Goal: Task Accomplishment & Management: Manage account settings

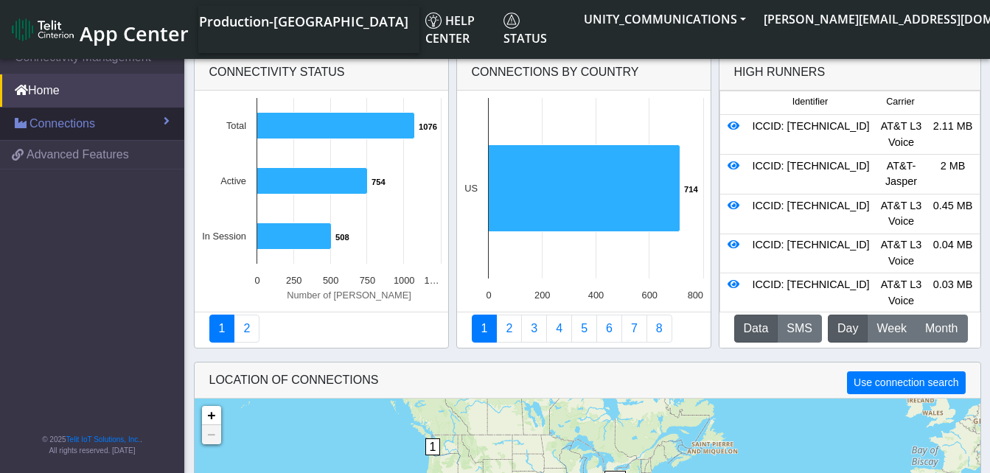
click at [60, 120] on span "Connections" at bounding box center [62, 124] width 66 height 18
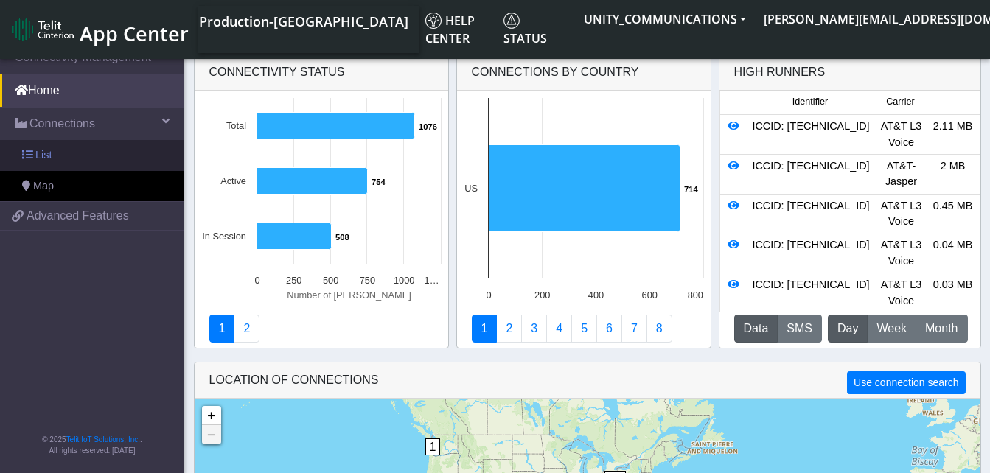
click at [66, 155] on link "List" at bounding box center [92, 155] width 184 height 31
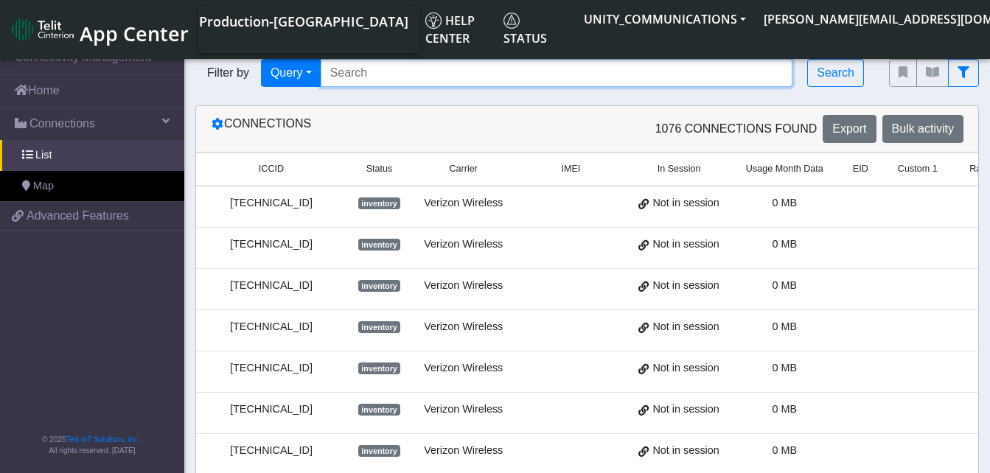
click at [379, 78] on input "Search..." at bounding box center [557, 73] width 472 height 28
click at [356, 83] on input "Search..." at bounding box center [557, 73] width 472 height 28
paste input "89014104273663150061"
type input "89014104273663150061"
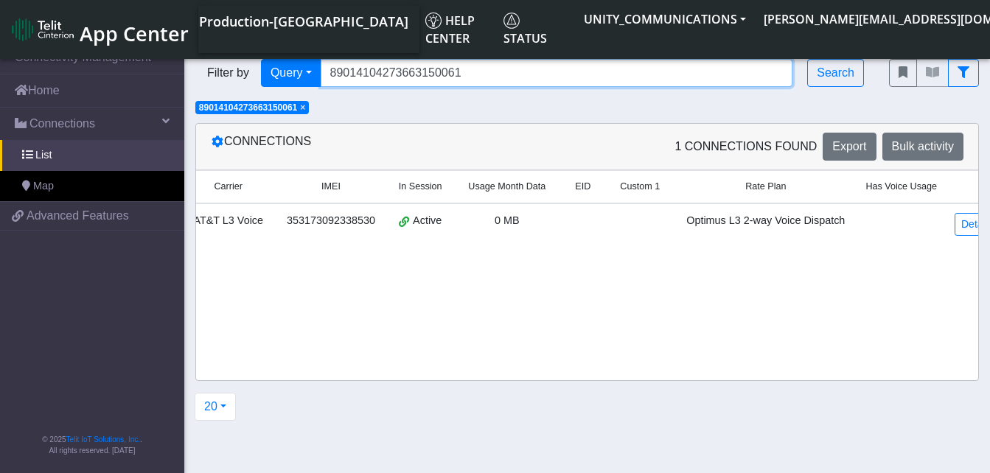
scroll to position [0, 231]
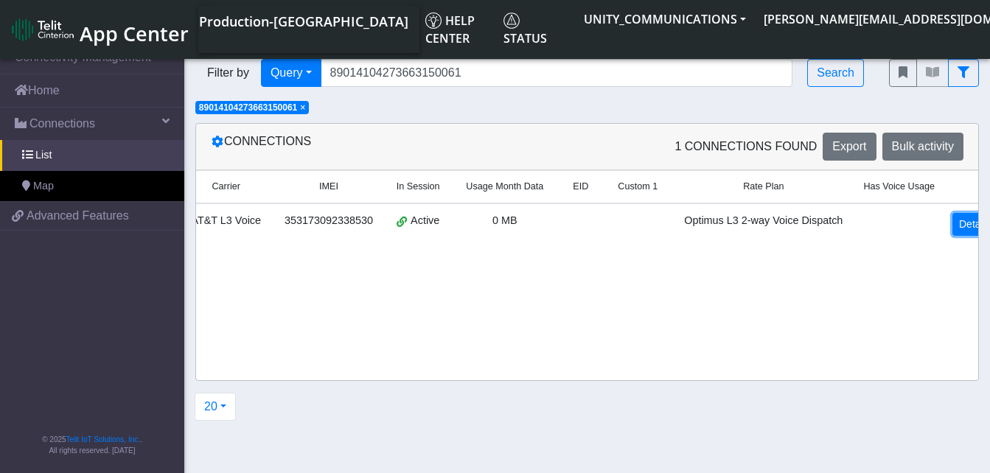
click at [952, 222] on link "Details" at bounding box center [974, 224] width 45 height 23
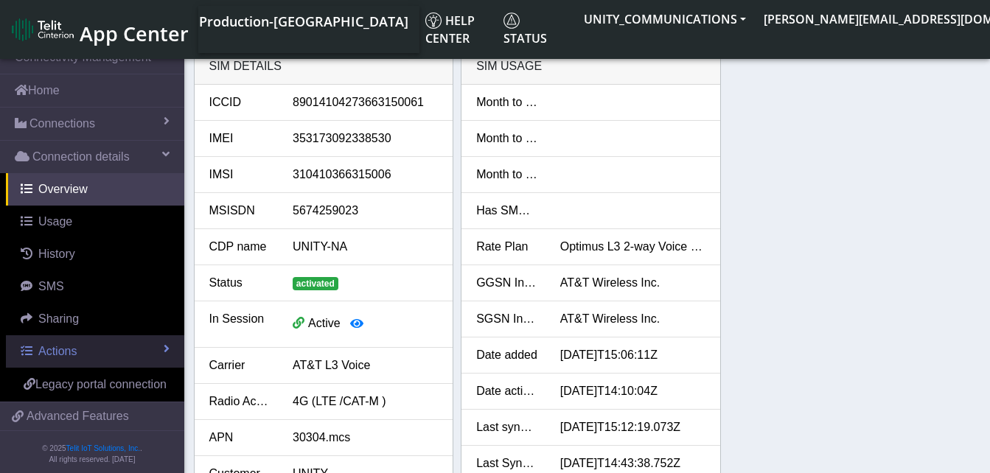
click at [95, 350] on link "Actions" at bounding box center [95, 351] width 178 height 32
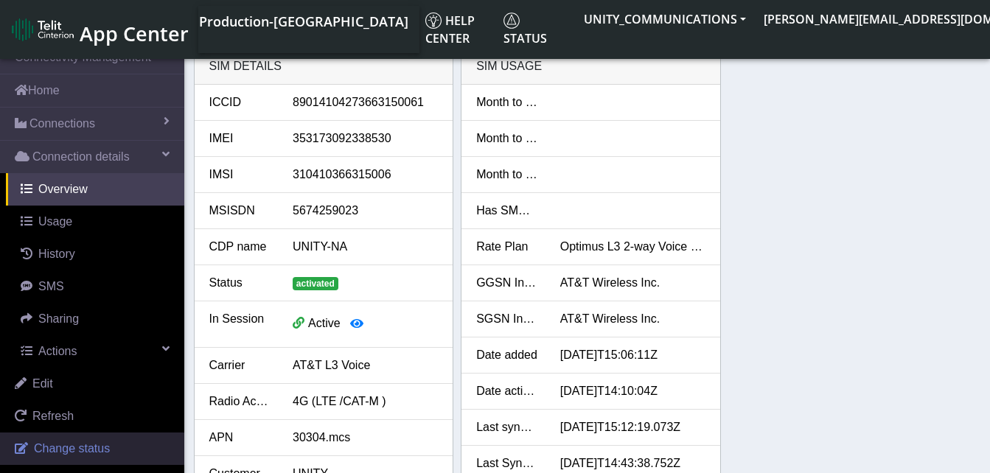
click at [60, 442] on span "Change status" at bounding box center [72, 448] width 76 height 13
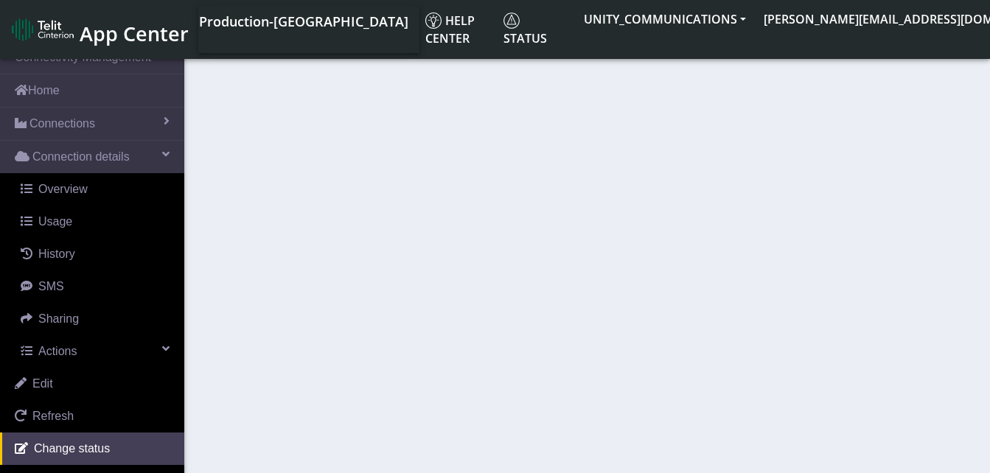
select select "activated"
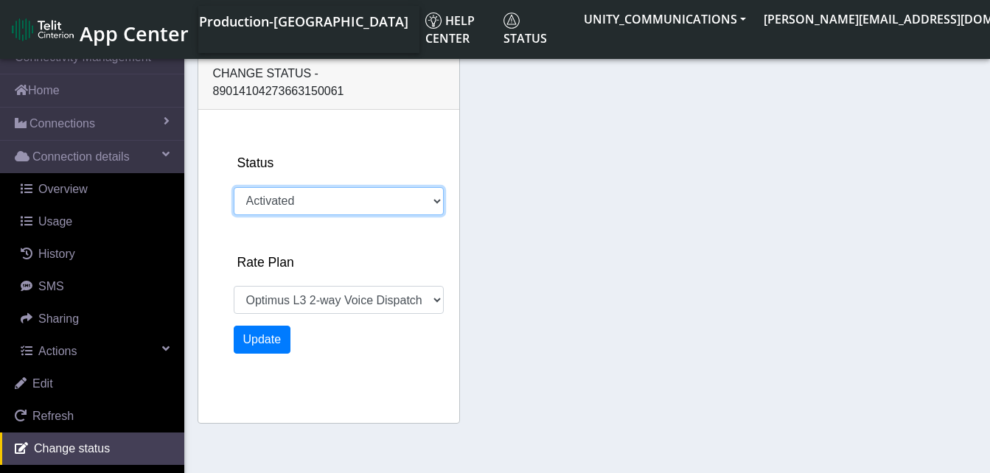
click at [294, 187] on select "Activated Deactivated" at bounding box center [339, 201] width 210 height 28
select select "918: 18646"
select select "deactivated"
click at [234, 187] on select "Activated Deactivated" at bounding box center [339, 201] width 210 height 28
select select "1477: 18646"
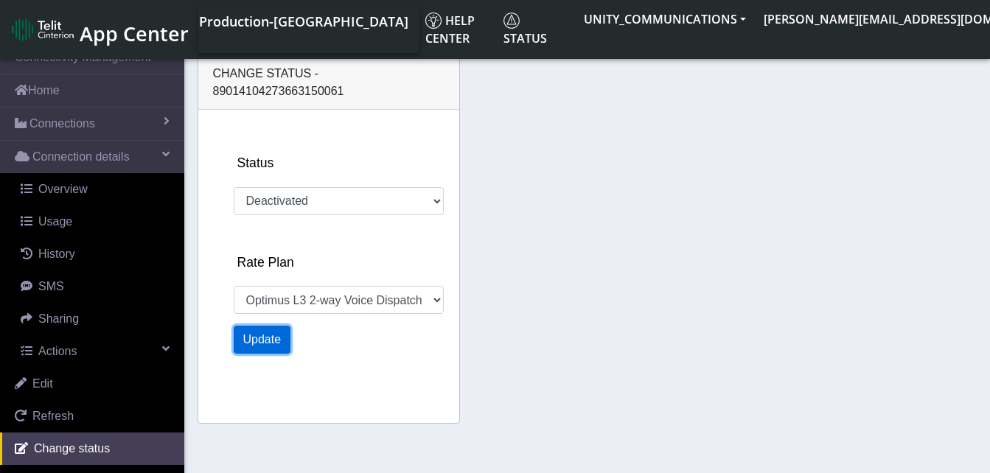
click at [268, 326] on button "Update" at bounding box center [262, 340] width 57 height 28
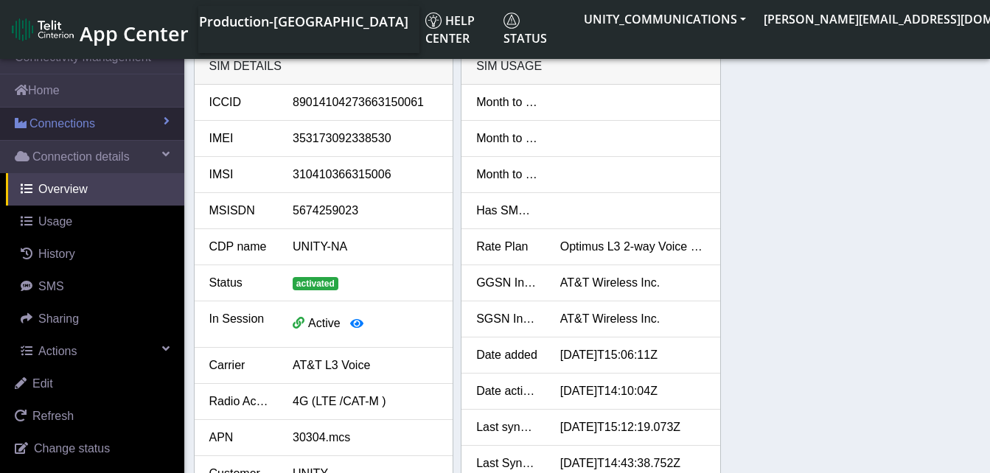
click at [98, 118] on link "Connections" at bounding box center [92, 124] width 184 height 32
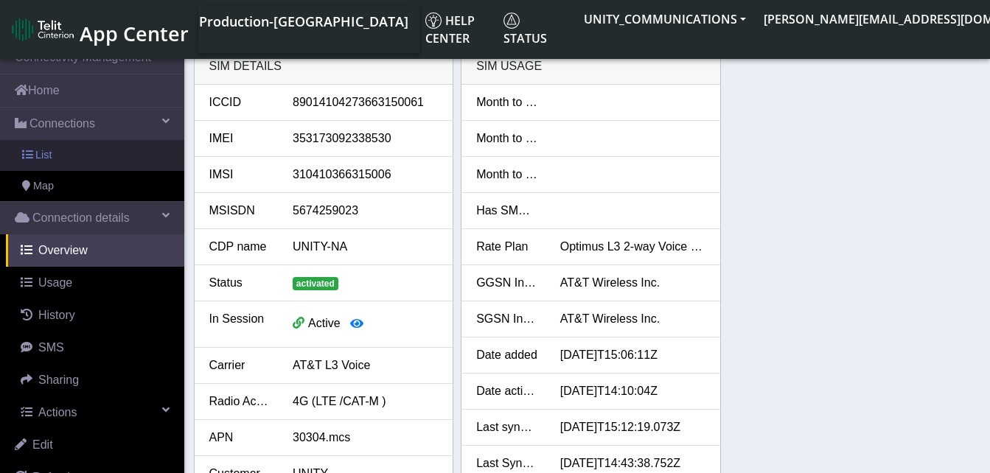
click at [76, 156] on link "List" at bounding box center [92, 155] width 184 height 31
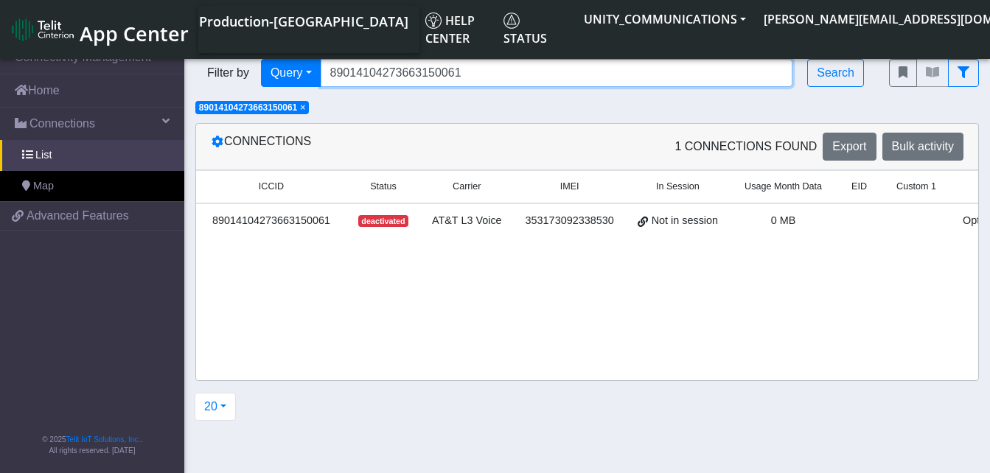
click at [478, 75] on input "89014104273663150061" at bounding box center [557, 73] width 472 height 28
type input "8"
paste input "89014104273663150046"
type input "89014104273663150046"
click at [305, 106] on span "×" at bounding box center [302, 107] width 5 height 10
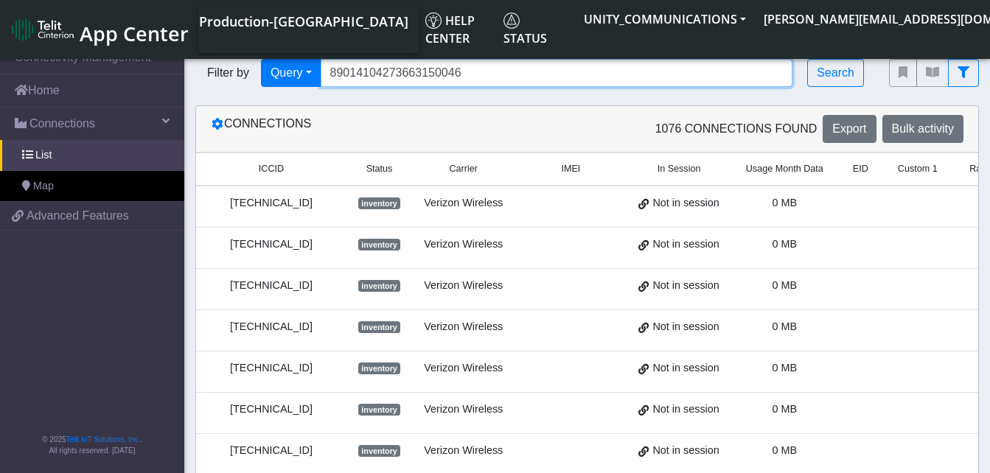
click at [473, 74] on input "89014104273663150046" at bounding box center [557, 73] width 472 height 28
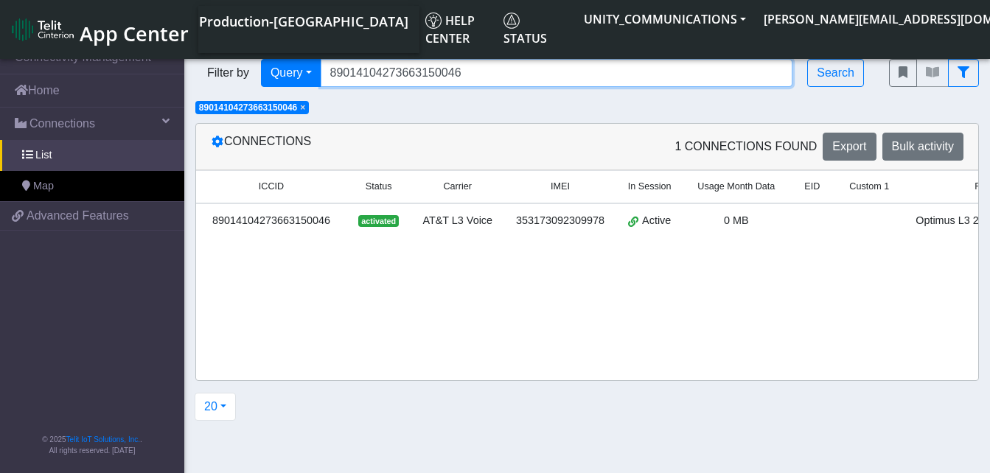
scroll to position [0, 245]
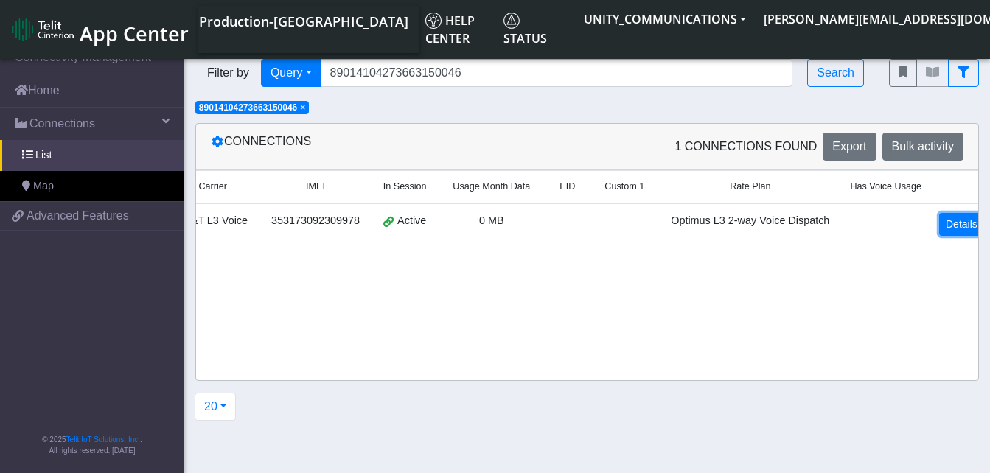
click at [962, 231] on link "Details" at bounding box center [961, 224] width 45 height 23
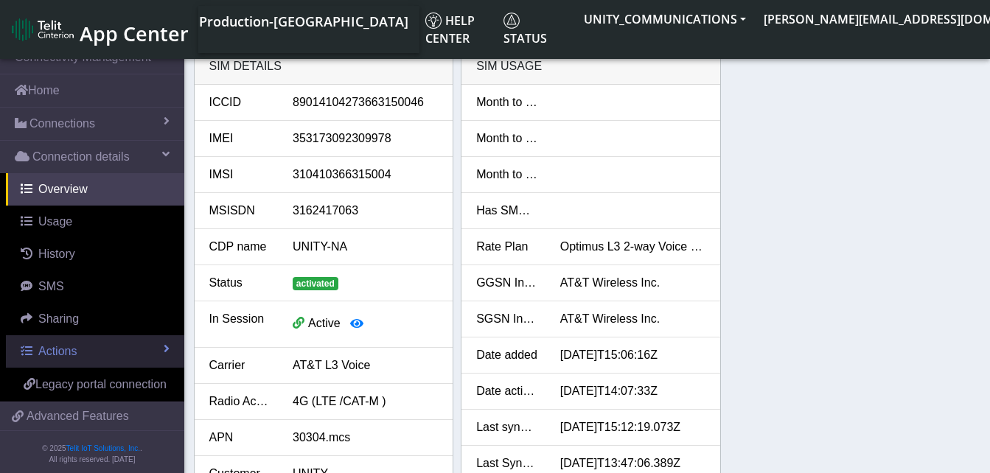
click at [73, 352] on span "Actions" at bounding box center [57, 351] width 38 height 13
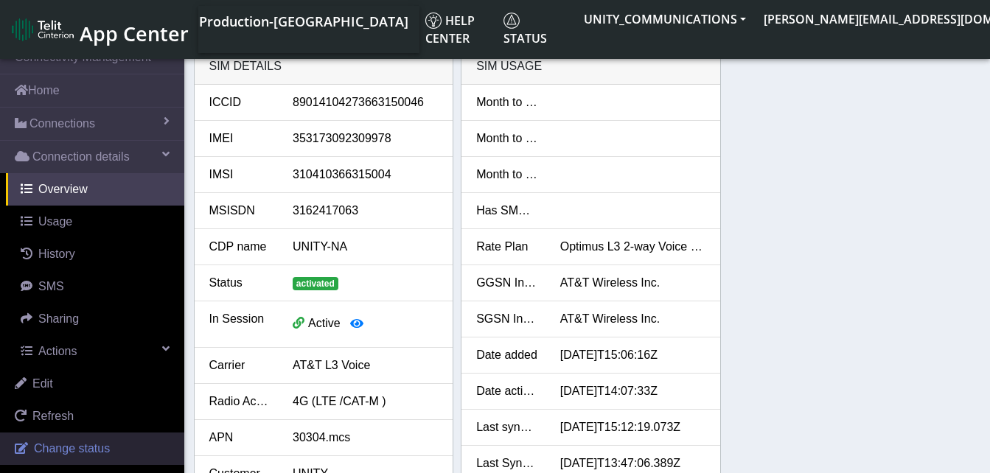
click at [67, 451] on span "Change status" at bounding box center [72, 448] width 76 height 13
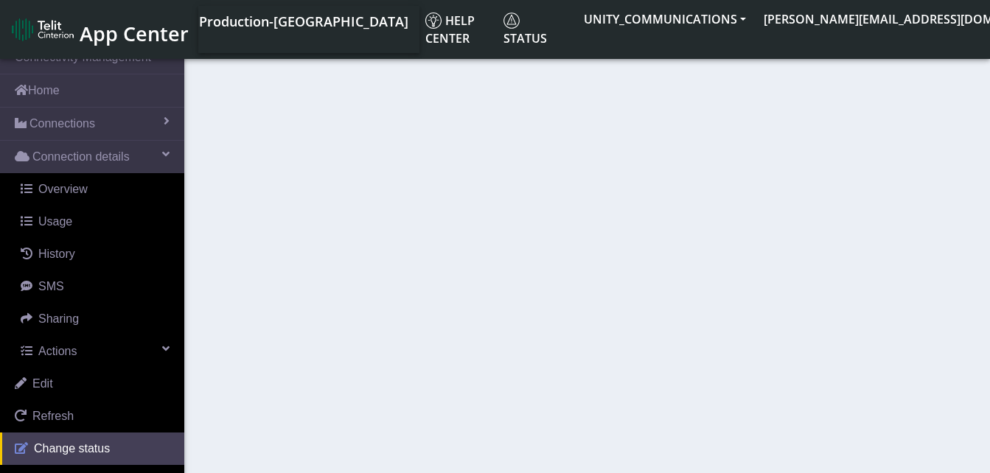
select select "activated"
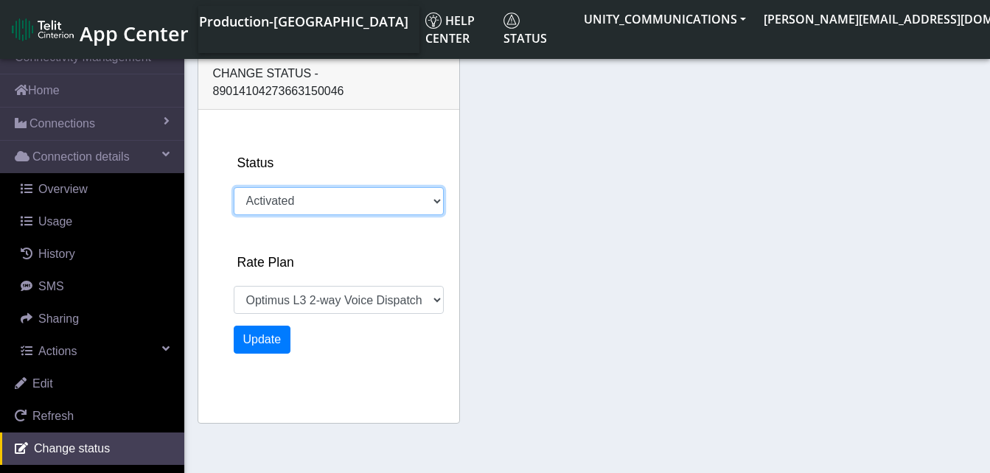
click at [283, 187] on select "Activated Deactivated" at bounding box center [339, 201] width 210 height 28
select select "775: 18646"
select select "deactivated"
click at [234, 187] on select "Activated Deactivated" at bounding box center [339, 201] width 210 height 28
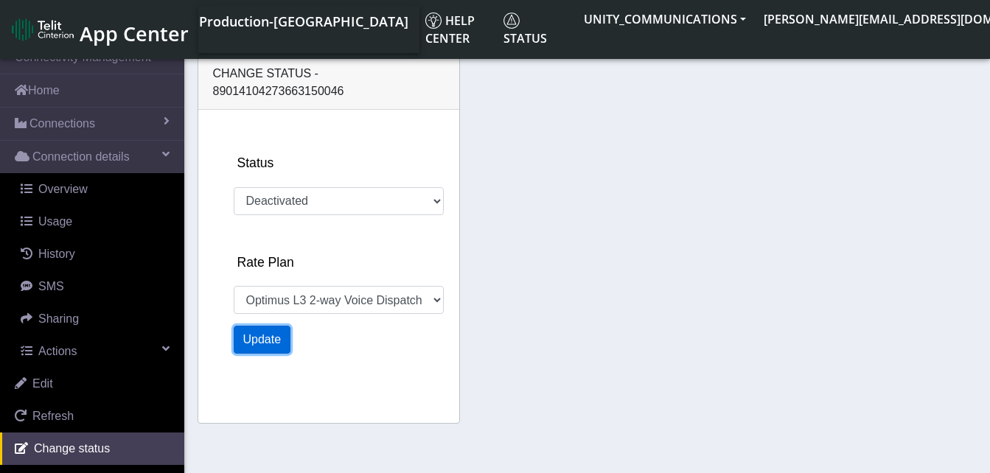
select select "1152: 18646"
click at [268, 326] on button "Update" at bounding box center [262, 340] width 57 height 28
